Goal: Find specific page/section

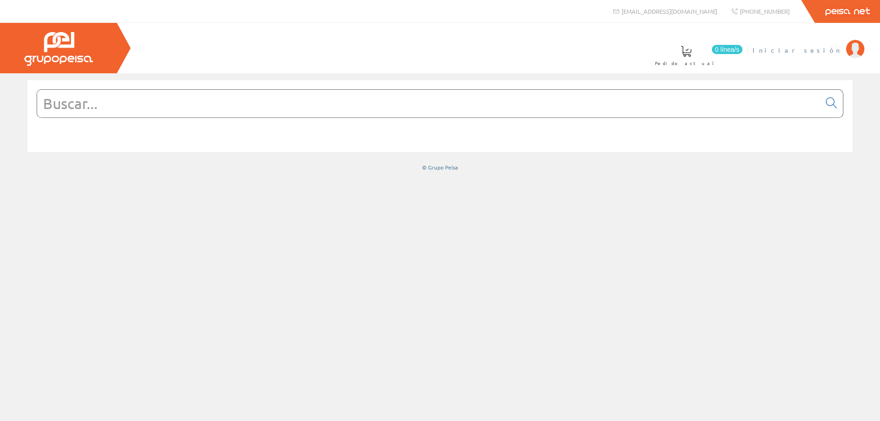
click at [823, 49] on span "Iniciar sesión" at bounding box center [796, 49] width 89 height 9
click at [362, 100] on input "text" at bounding box center [428, 103] width 783 height 27
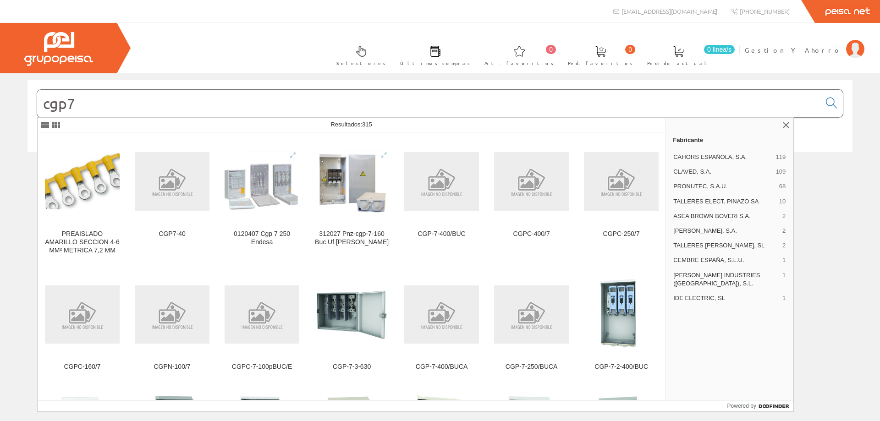
type input "cgp7"
click at [351, 235] on div "312027 Pnz-cgp-7-160 Buc Uf [PERSON_NAME]" at bounding box center [351, 238] width 75 height 16
click at [813, 50] on span "Gestion Y Ahorro" at bounding box center [793, 49] width 97 height 9
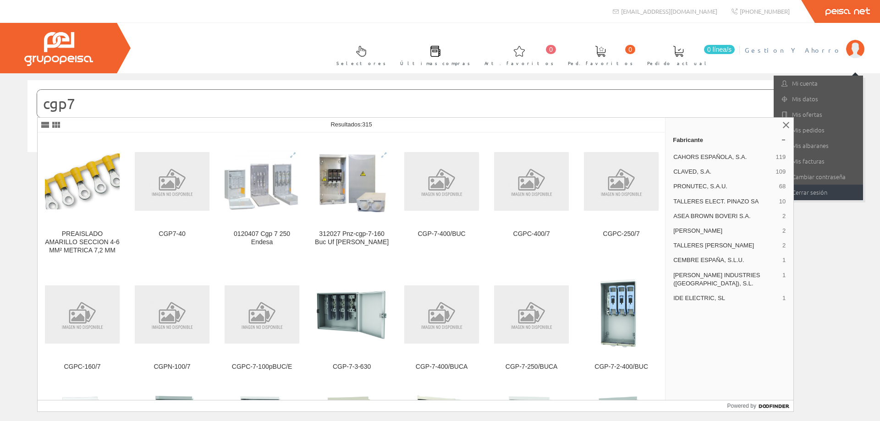
click at [814, 194] on link "Cerrar sesión" at bounding box center [818, 193] width 89 height 16
